Goal: Information Seeking & Learning: Understand process/instructions

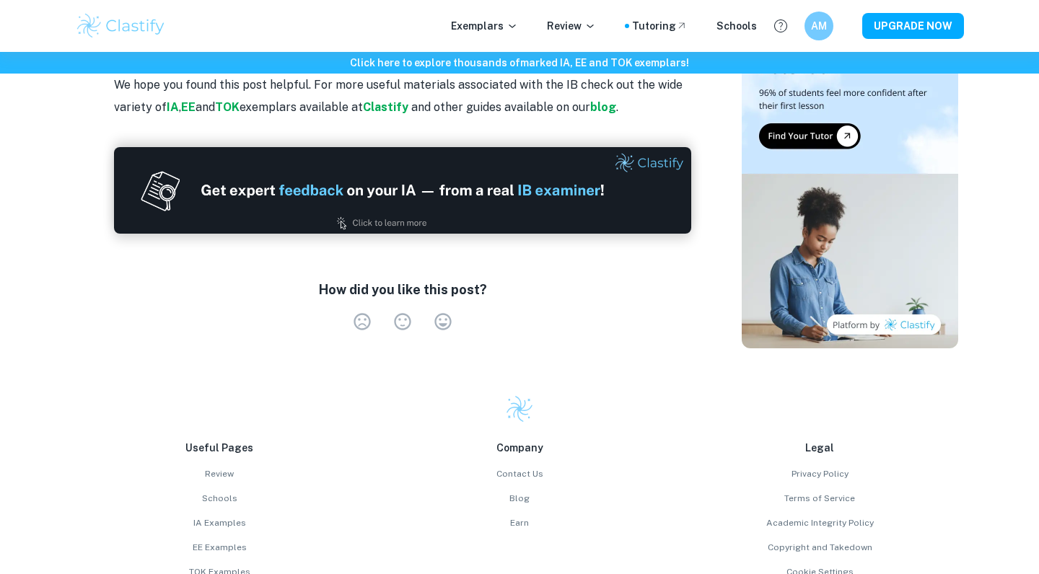
scroll to position [2387, 0]
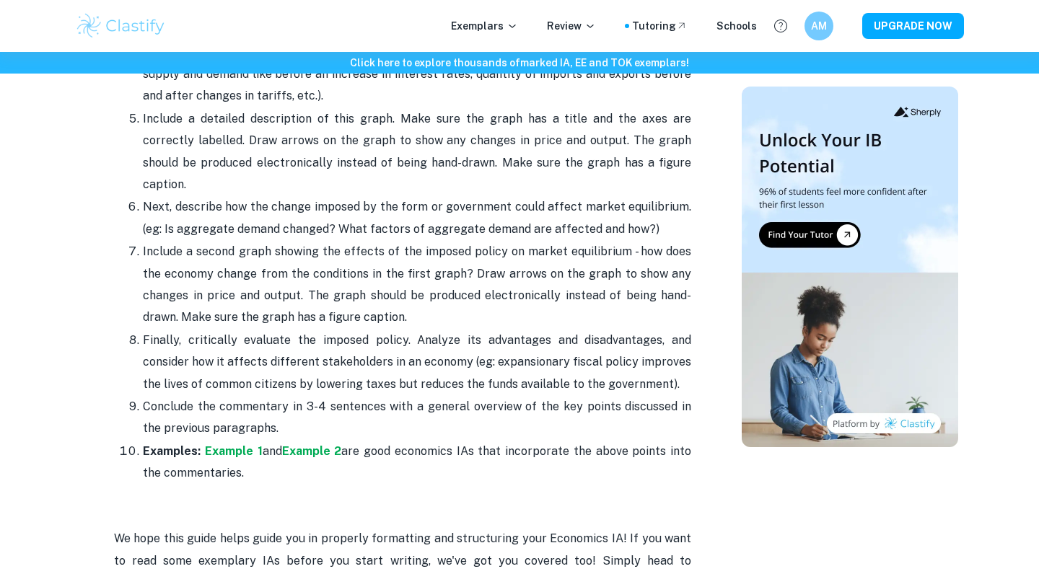
scroll to position [1722, 0]
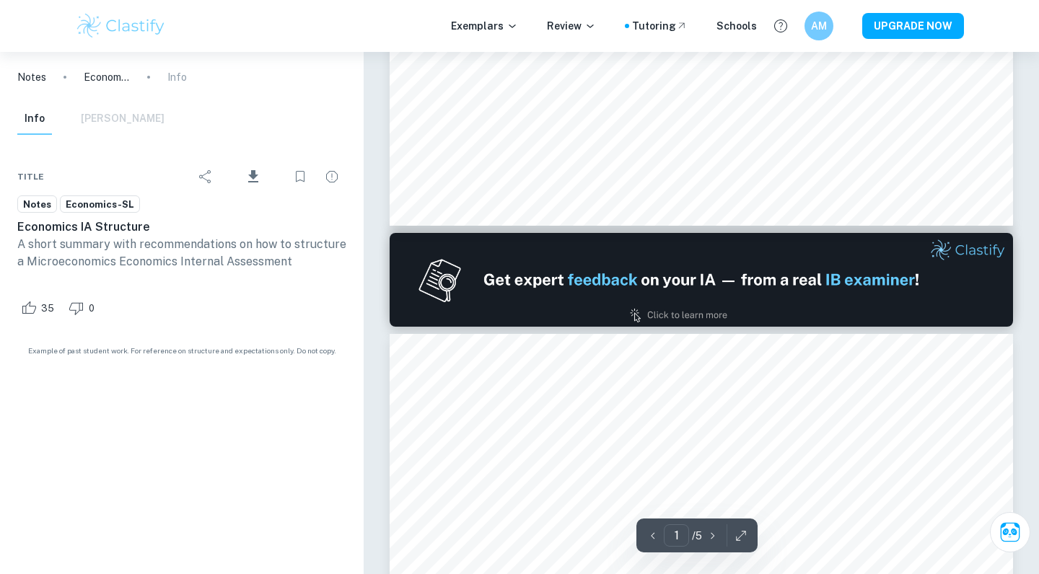
scroll to position [649, 0]
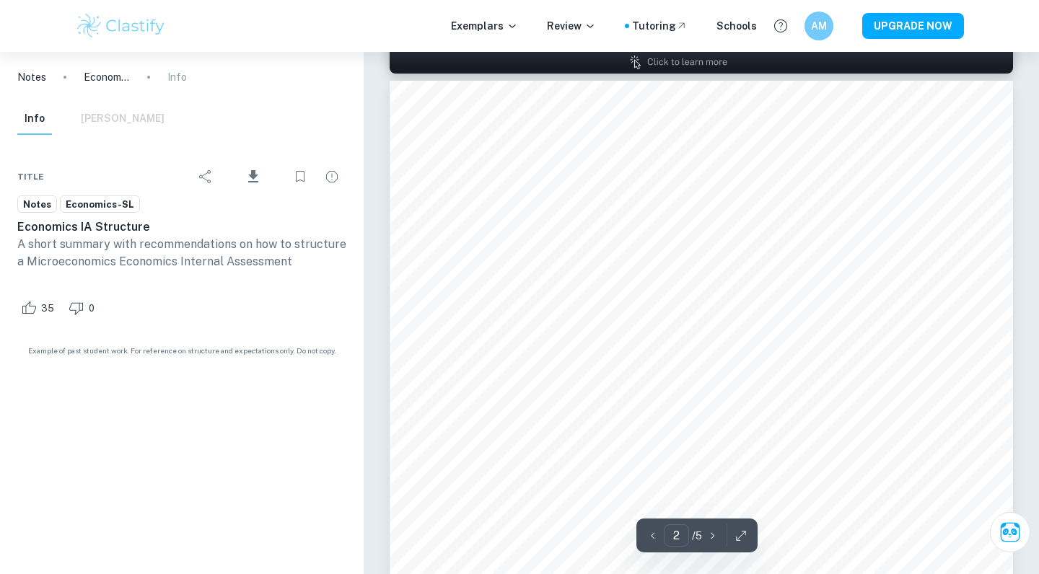
type input "1"
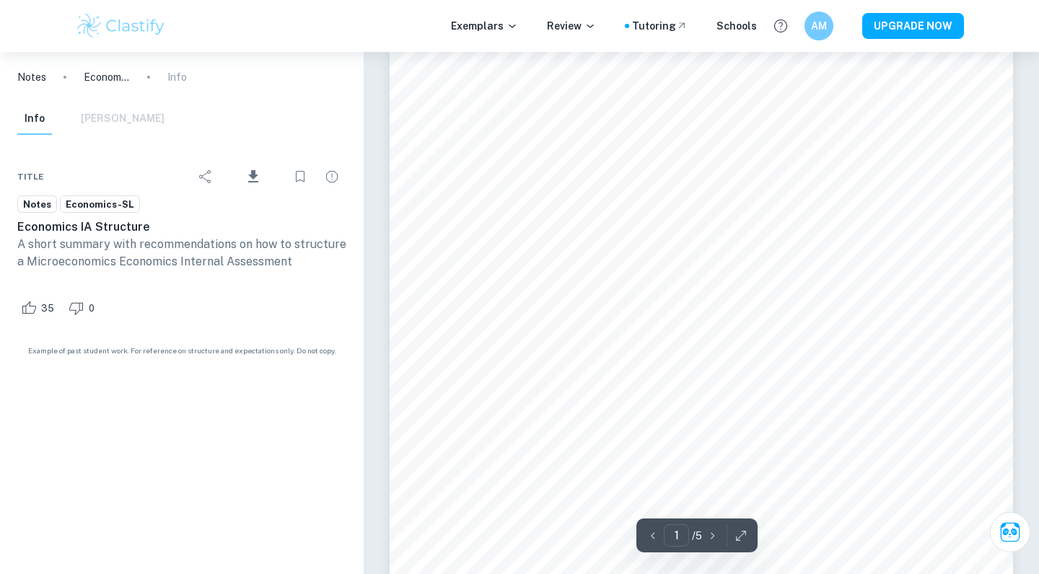
scroll to position [31, 0]
